Goal: Task Accomplishment & Management: Use online tool/utility

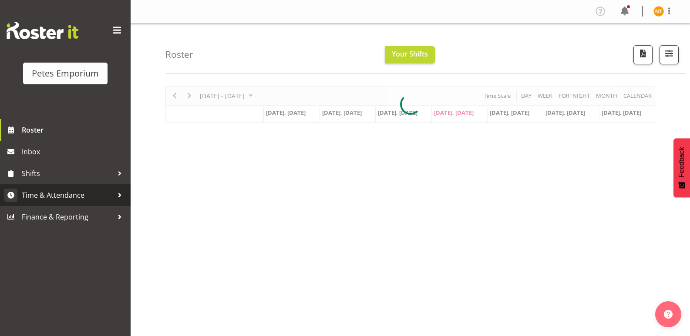
click at [62, 191] on span "Time & Attendance" at bounding box center [67, 195] width 91 height 13
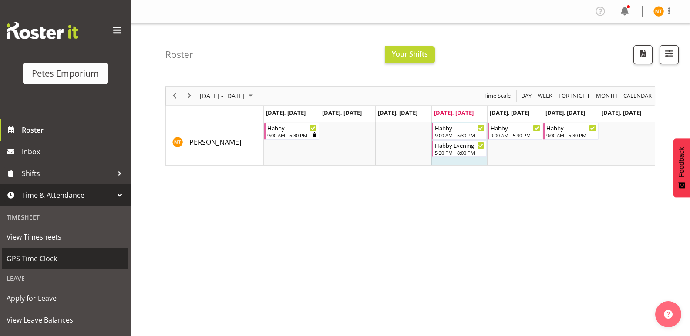
click at [35, 255] on span "GPS Time Clock" at bounding box center [66, 258] width 118 height 13
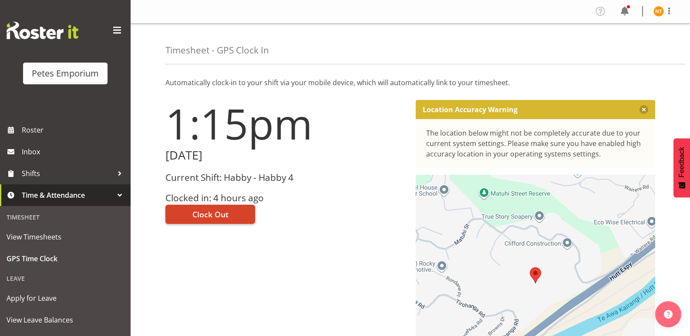
click at [211, 215] on span "Clock Out" at bounding box center [210, 214] width 36 height 11
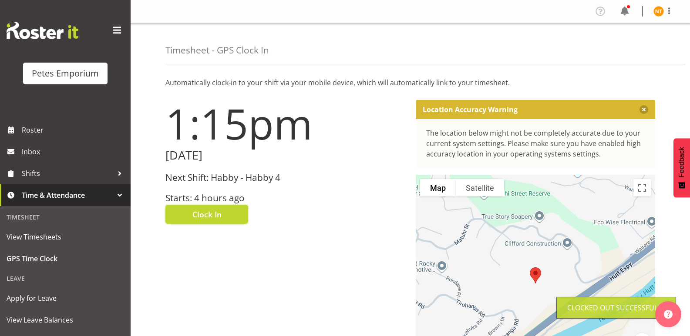
click at [655, 9] on img at bounding box center [658, 11] width 10 height 10
click at [612, 46] on link "Log Out" at bounding box center [633, 46] width 84 height 16
